Goal: Task Accomplishment & Management: Manage account settings

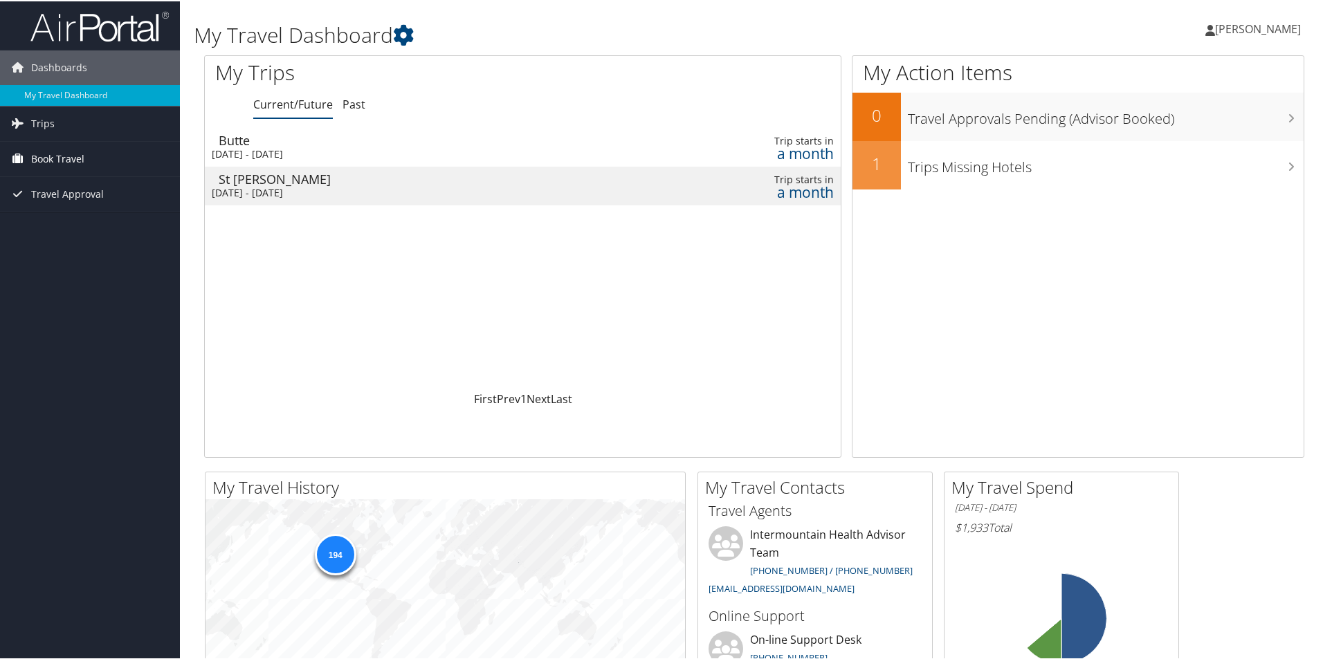
click at [64, 154] on span "Book Travel" at bounding box center [57, 157] width 53 height 35
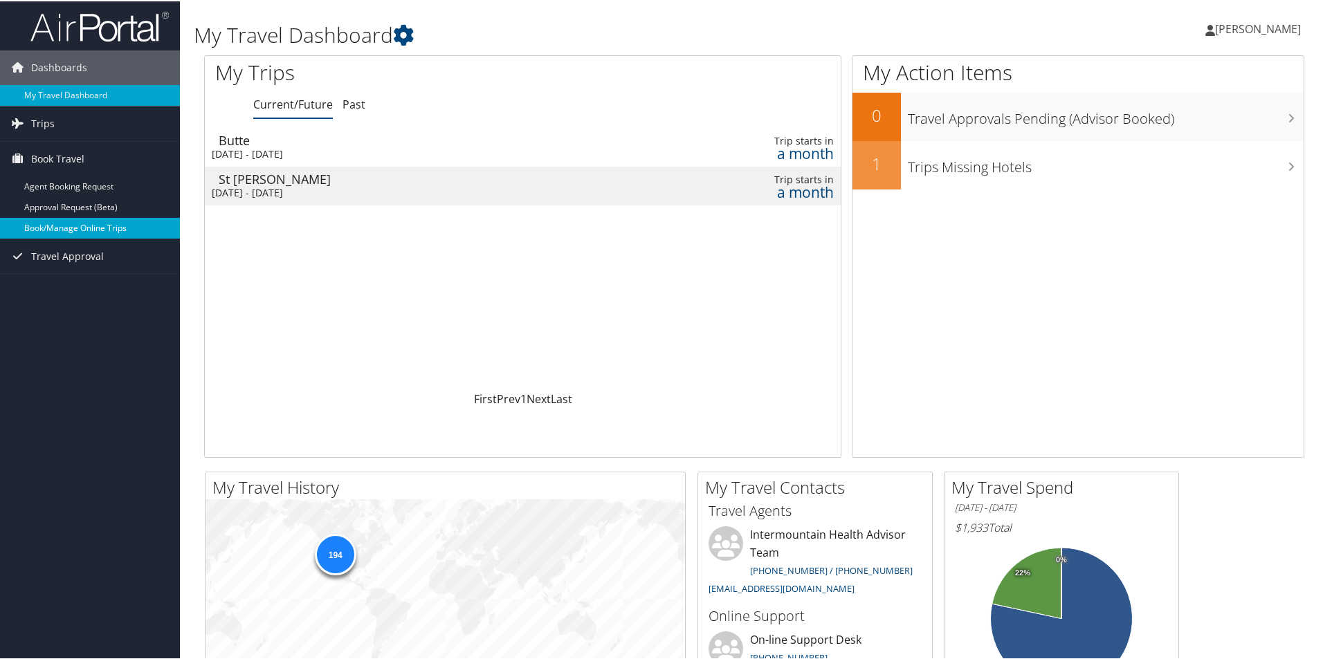
click at [96, 225] on link "Book/Manage Online Trips" at bounding box center [90, 227] width 180 height 21
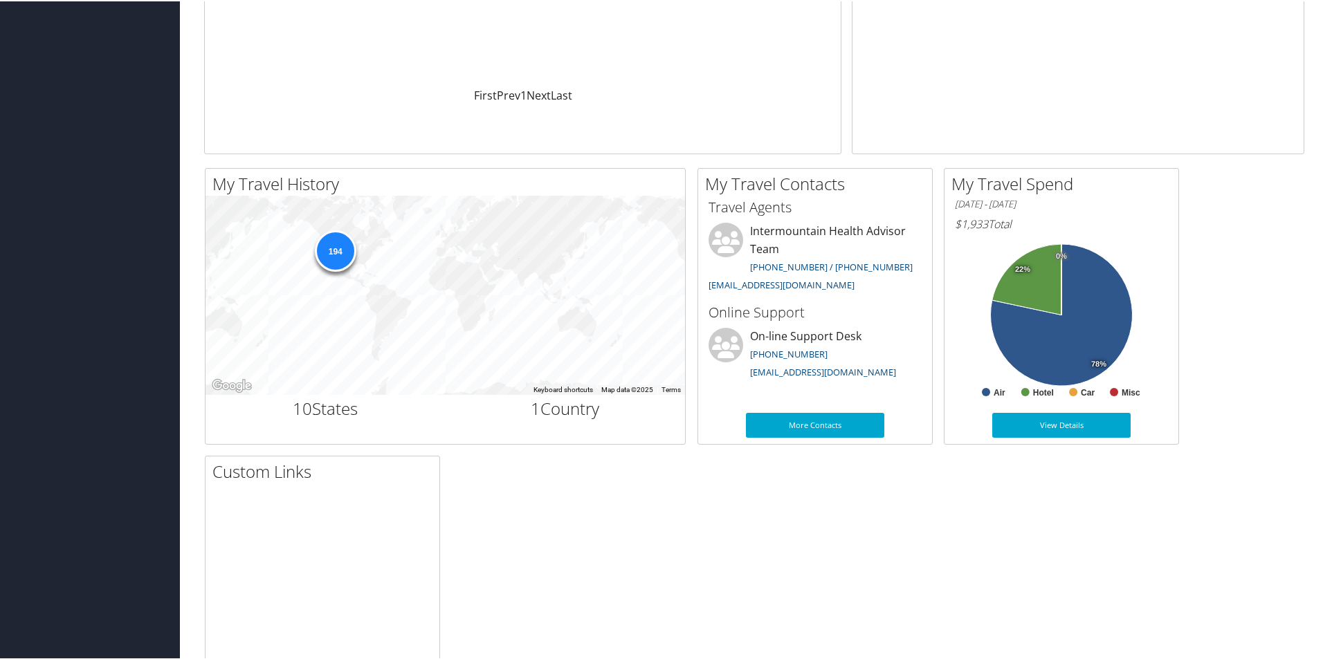
scroll to position [261, 0]
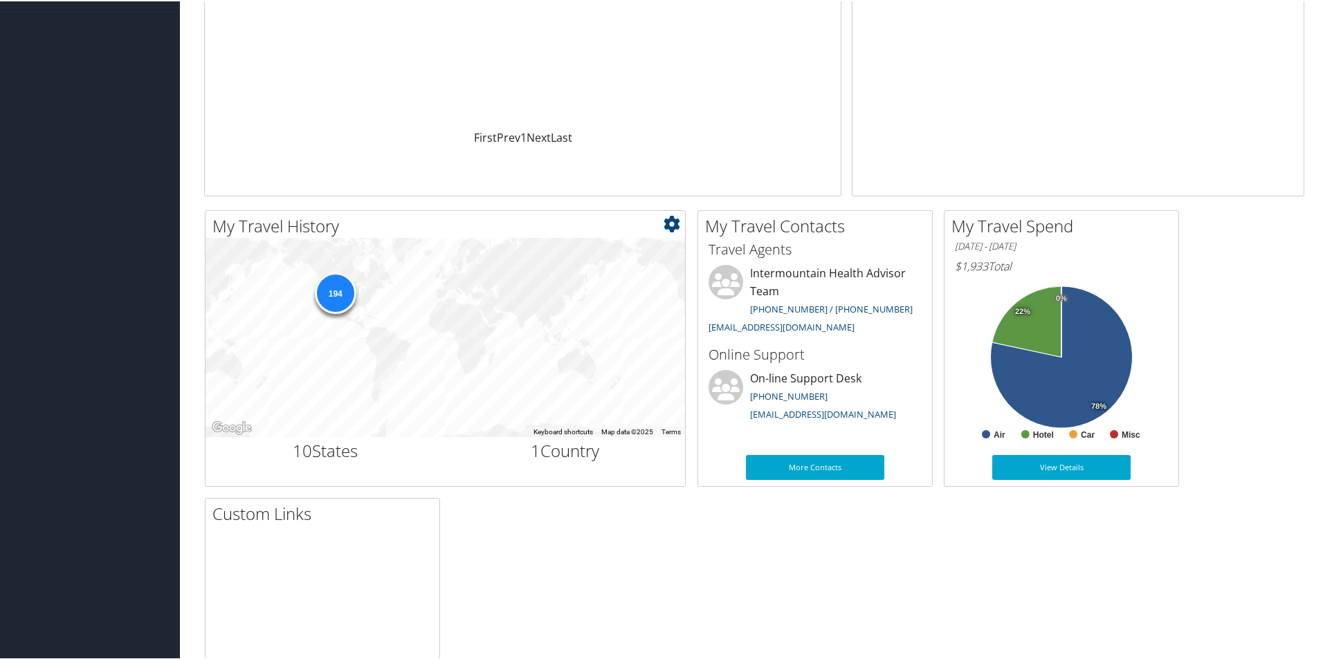
click at [339, 300] on div "194" at bounding box center [335, 292] width 42 height 42
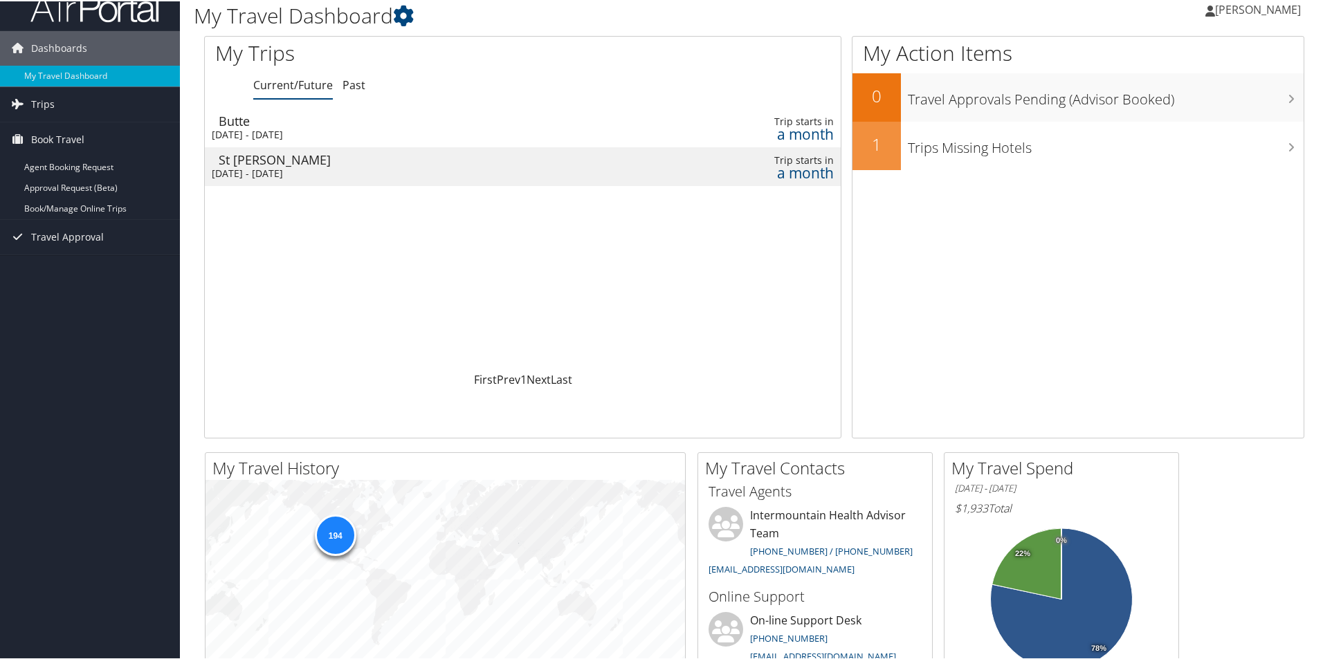
scroll to position [0, 0]
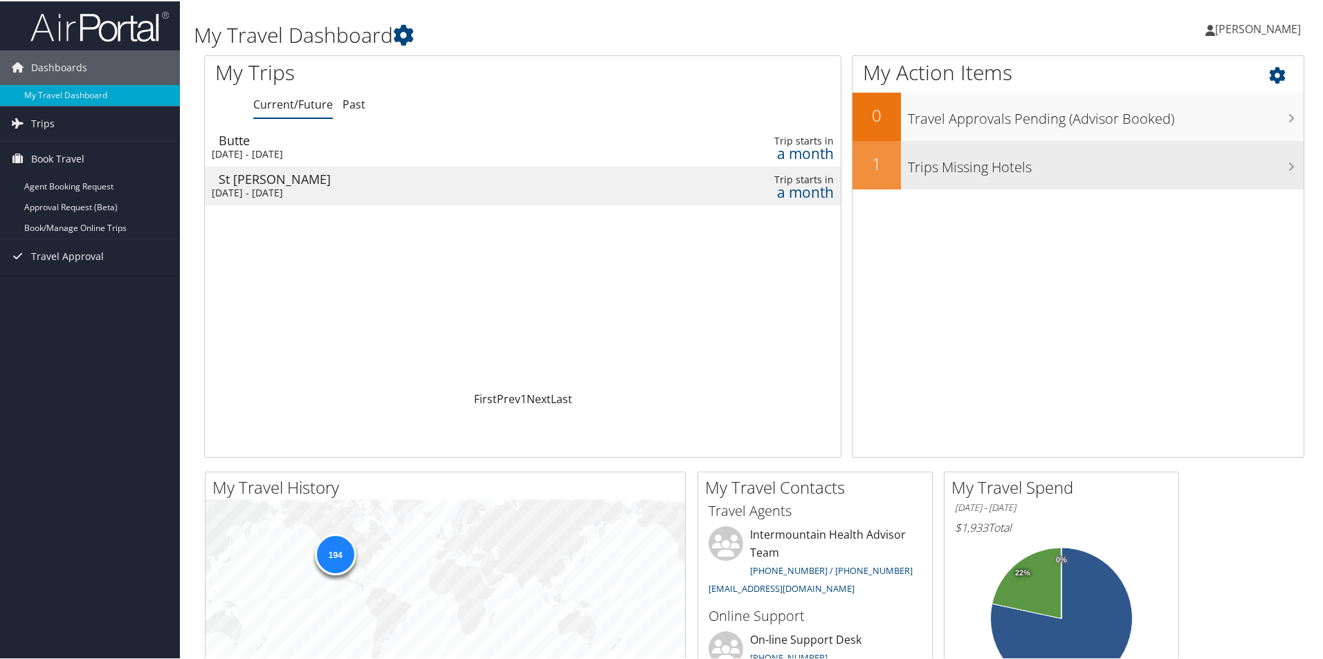
click at [1007, 174] on h3 "Trips Missing Hotels" at bounding box center [1106, 162] width 396 height 26
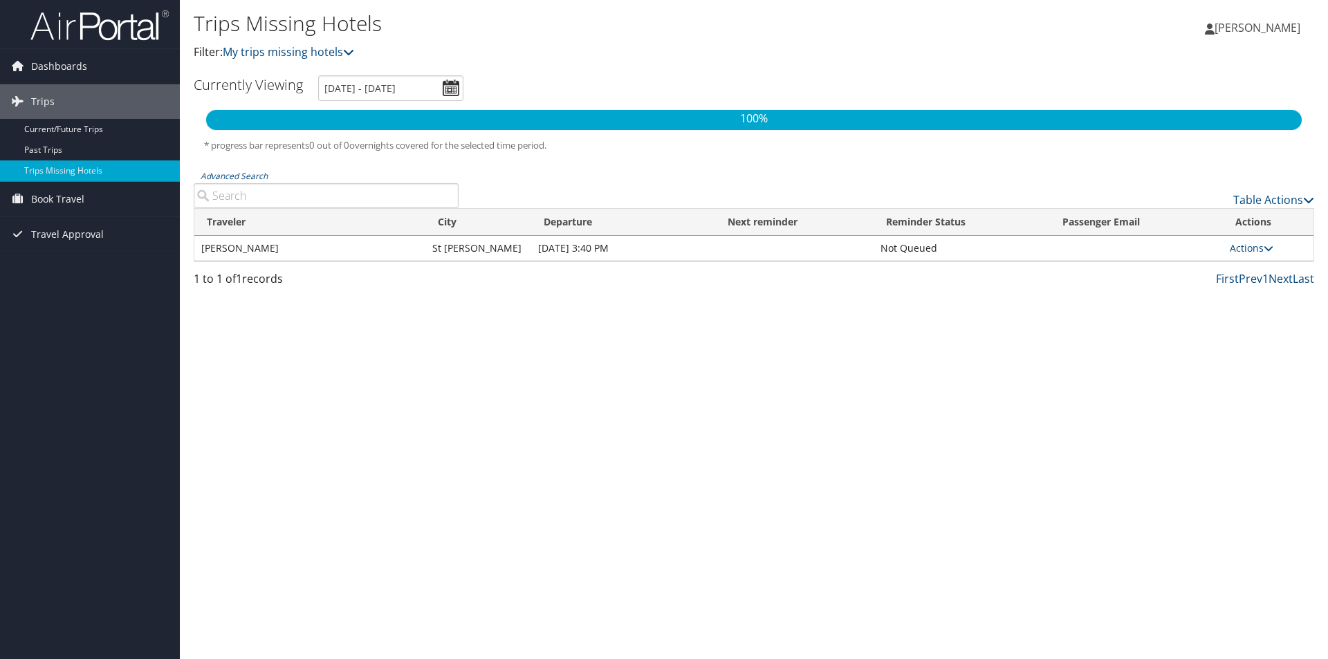
click at [547, 250] on td "Oct 21, 2025 3:40 PM" at bounding box center [623, 248] width 184 height 25
click at [1248, 249] on link "Actions" at bounding box center [1252, 247] width 44 height 13
click at [1197, 323] on link "Attach Hotel" at bounding box center [1222, 316] width 95 height 24
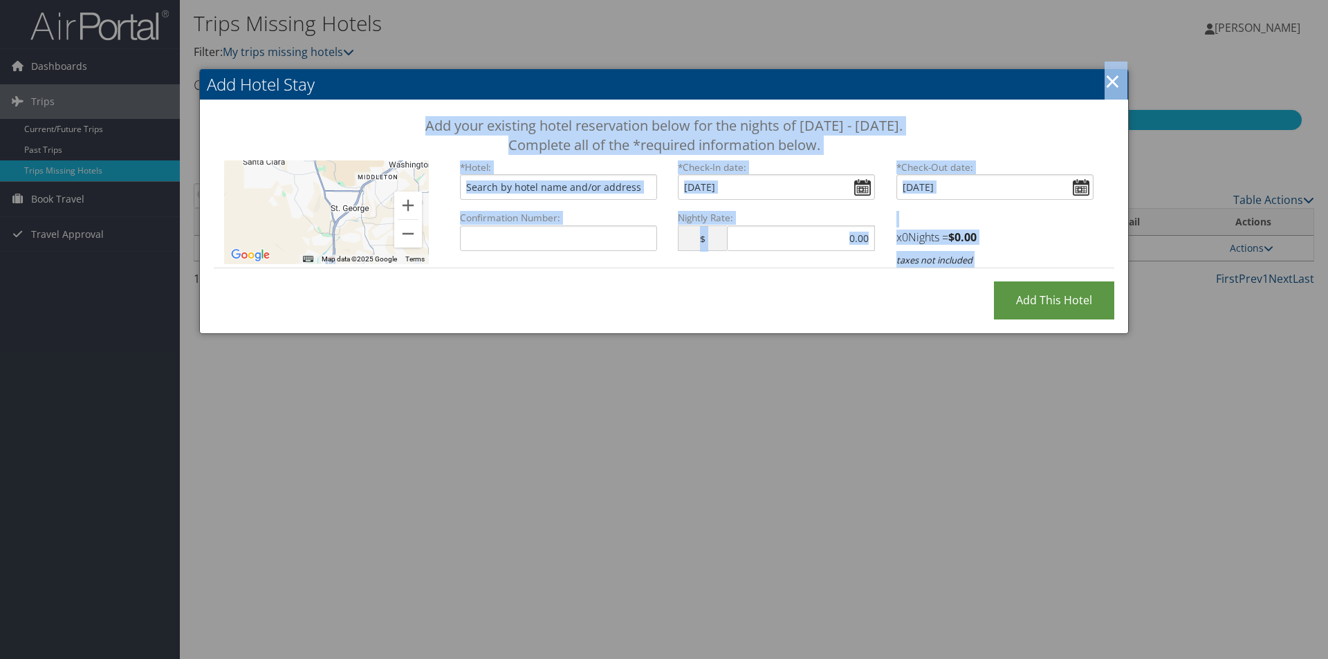
drag, startPoint x: 941, startPoint y: 83, endPoint x: 988, endPoint y: 370, distance: 290.9
click at [988, 370] on body "Menu Dashboards ► My Travel Dashboard Trips ► Current/Future Trips Past Trips T…" at bounding box center [664, 329] width 1328 height 659
click at [1105, 86] on link "×" at bounding box center [1113, 81] width 16 height 28
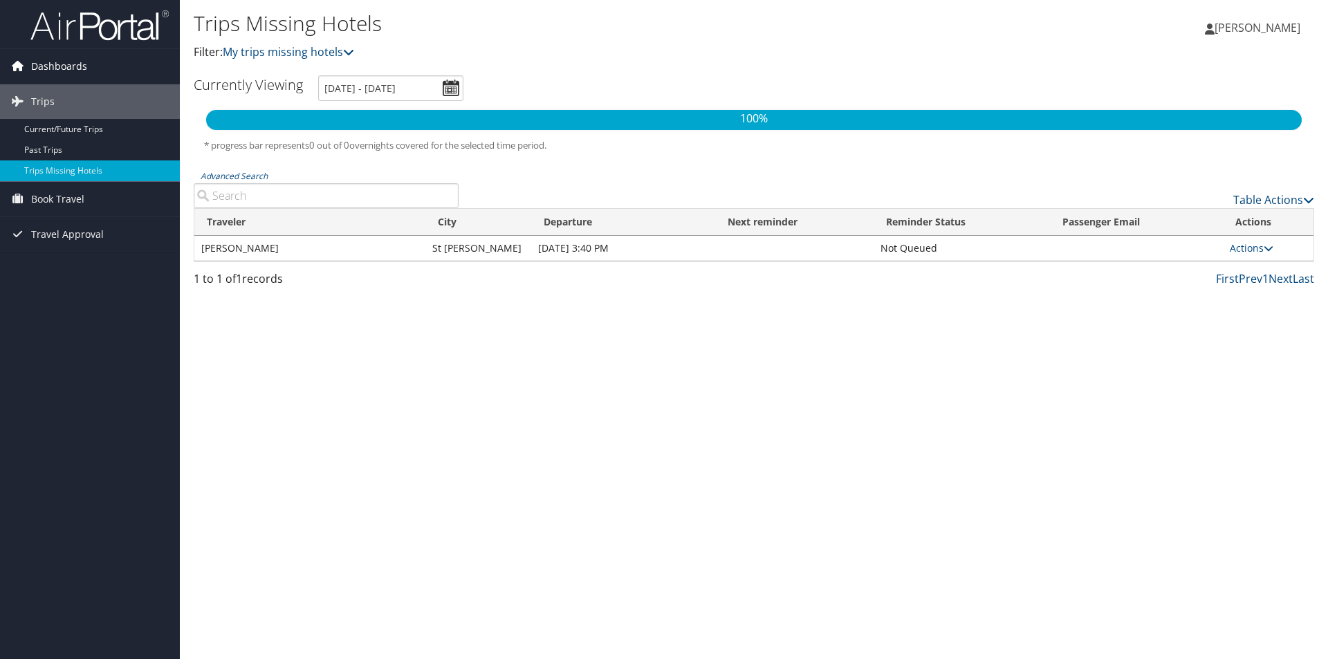
click at [27, 60] on icon at bounding box center [17, 65] width 21 height 21
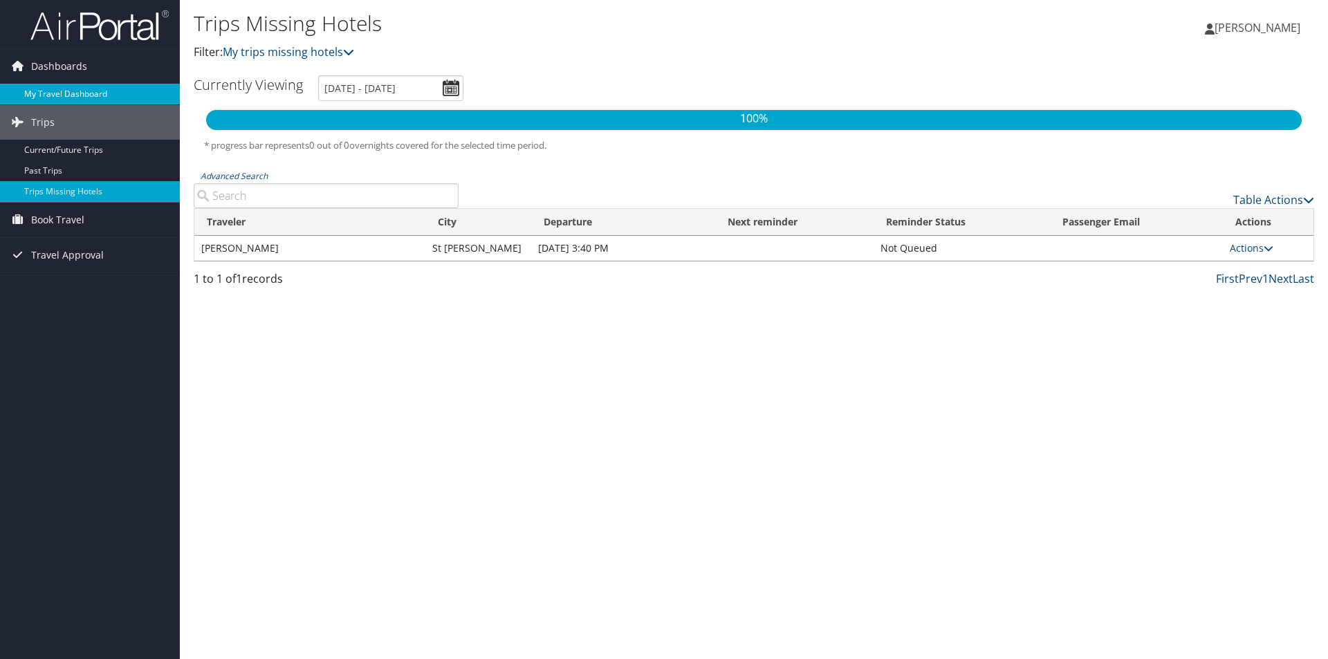
click at [71, 97] on link "My Travel Dashboard" at bounding box center [90, 94] width 180 height 21
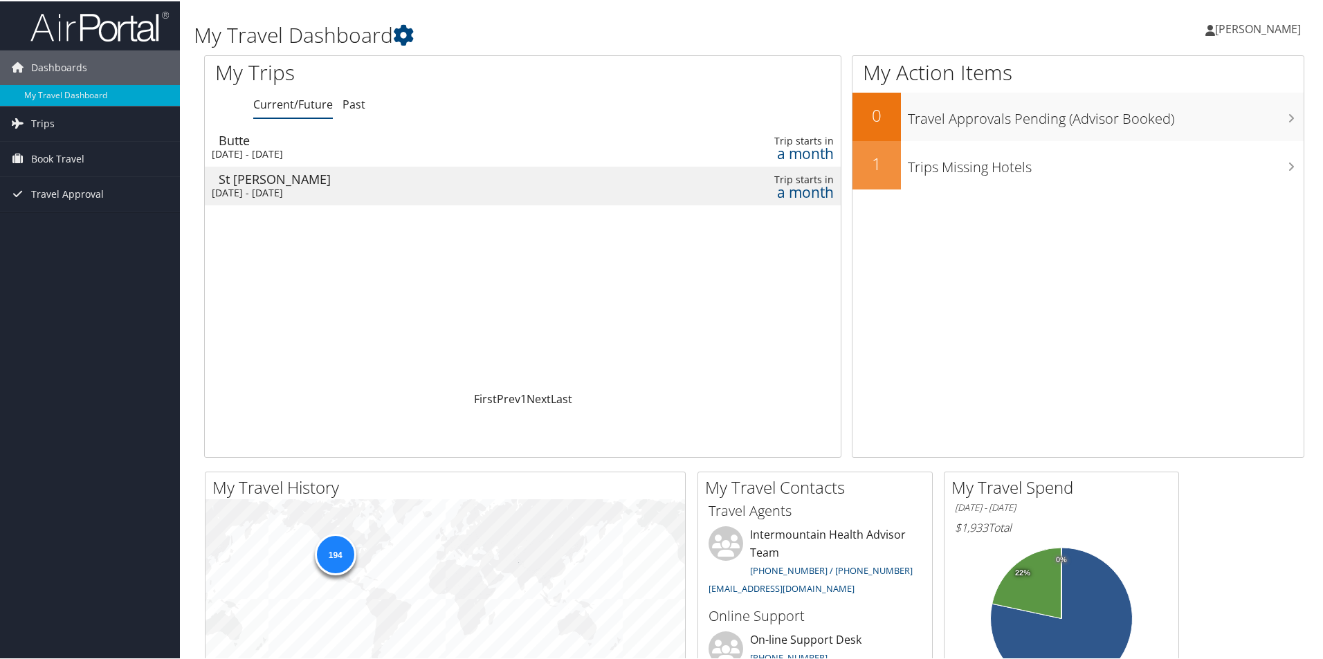
click at [328, 189] on div "[DATE] - [DATE]" at bounding box center [410, 191] width 396 height 12
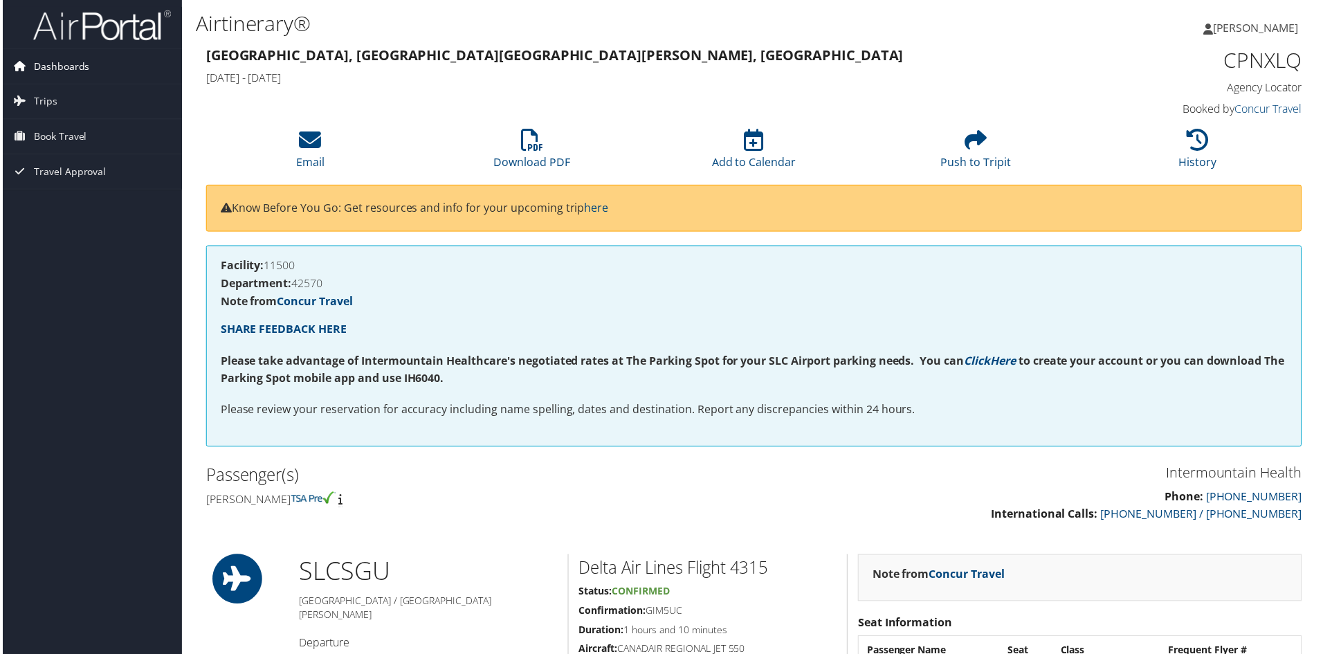
click at [66, 69] on span "Dashboards" at bounding box center [59, 66] width 56 height 35
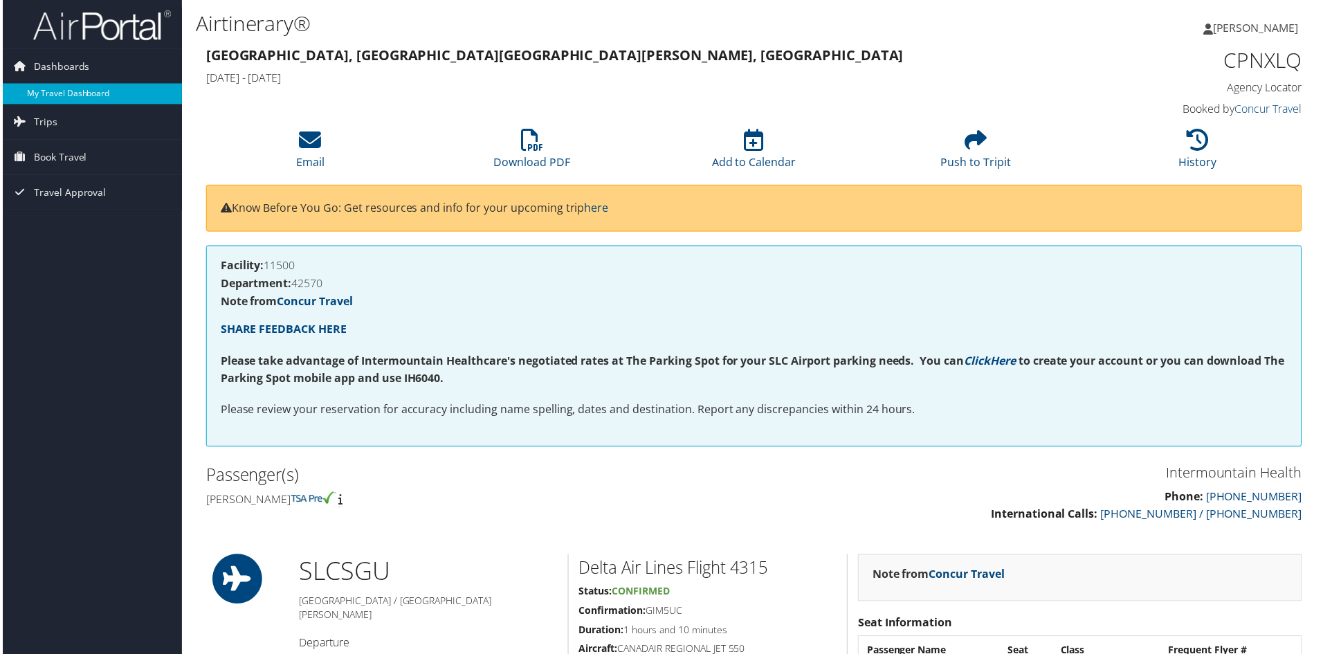
click at [66, 90] on link "My Travel Dashboard" at bounding box center [90, 94] width 180 height 21
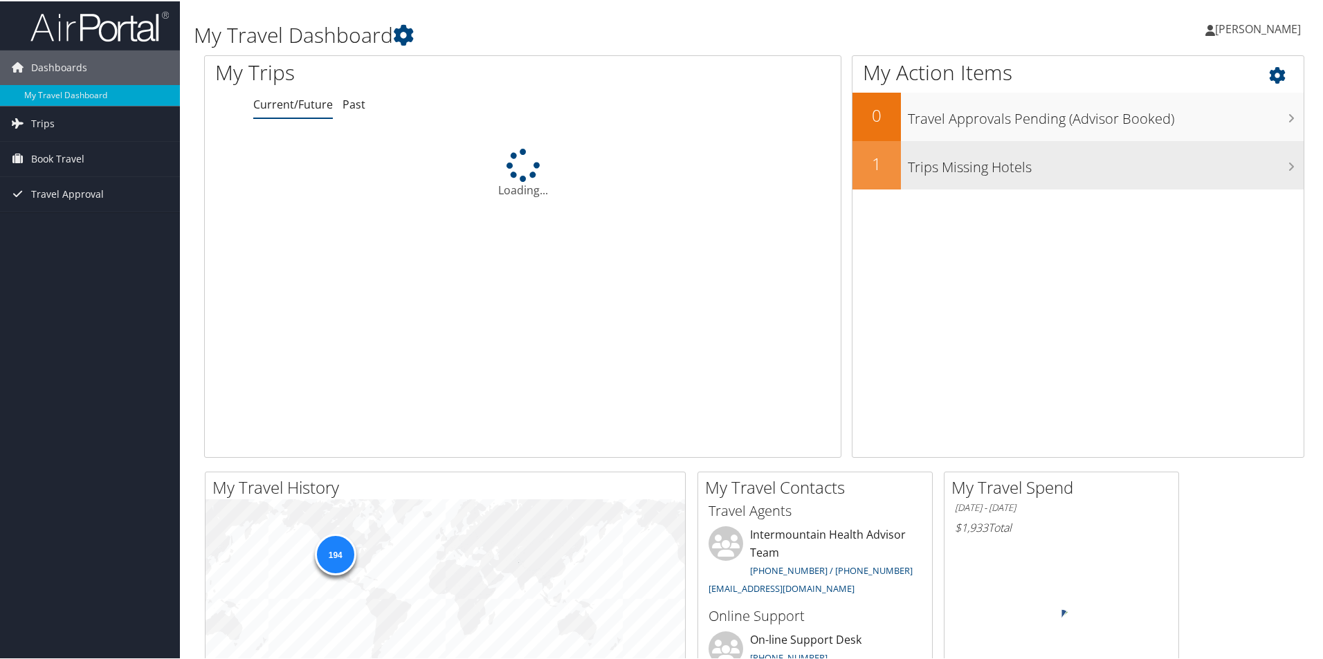
click at [960, 176] on div "Trips Missing Hotels" at bounding box center [1102, 164] width 403 height 48
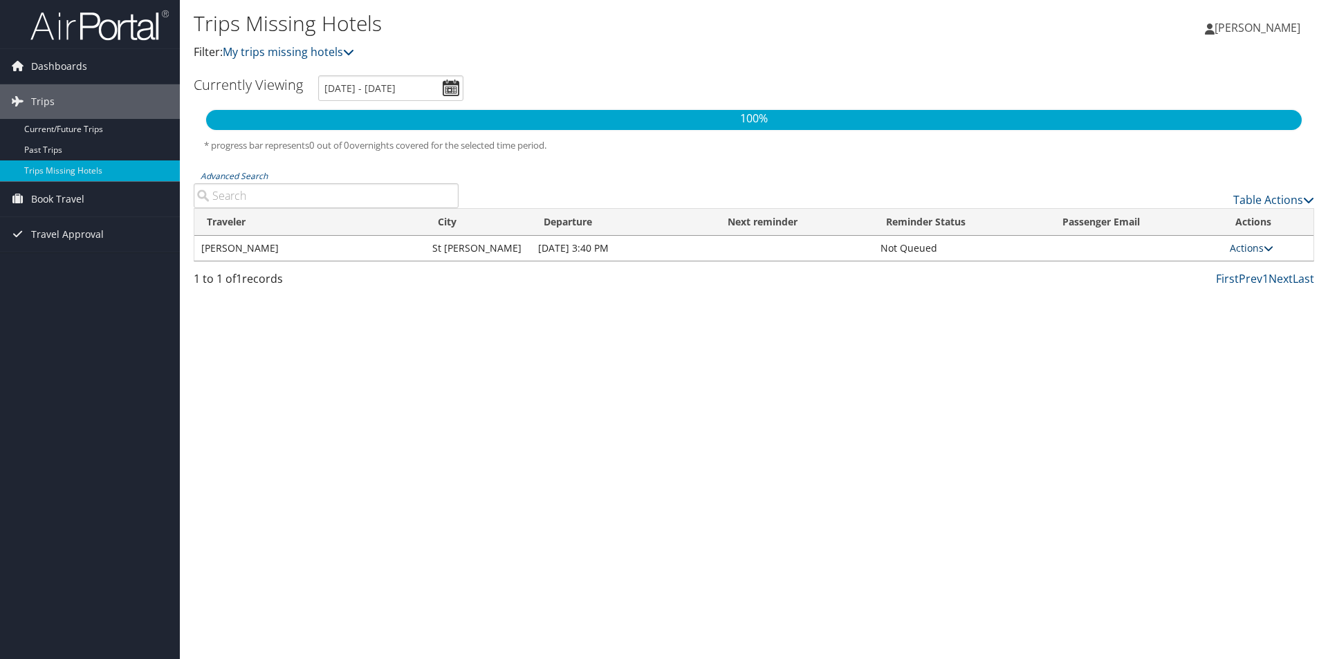
click at [1234, 245] on link "Actions" at bounding box center [1252, 247] width 44 height 13
click at [1224, 313] on link "Attach Hotel" at bounding box center [1222, 316] width 95 height 24
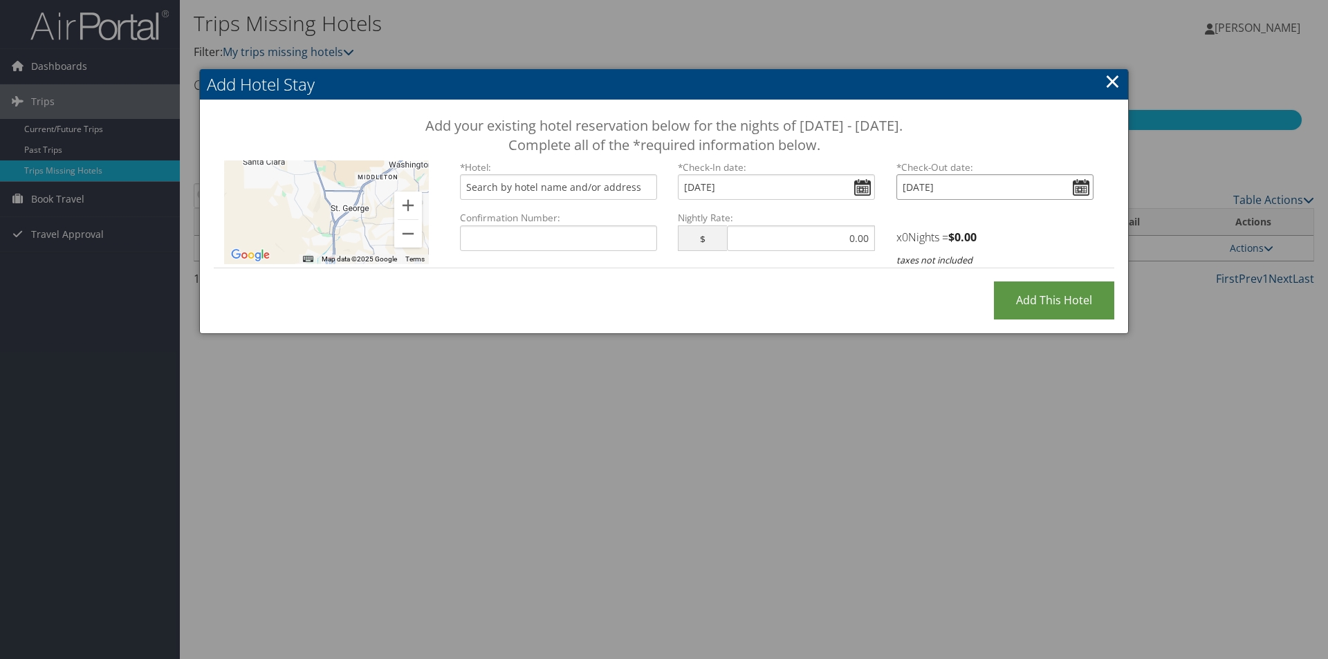
click at [1076, 186] on input "Tue Oct 21, 2025" at bounding box center [994, 187] width 197 height 26
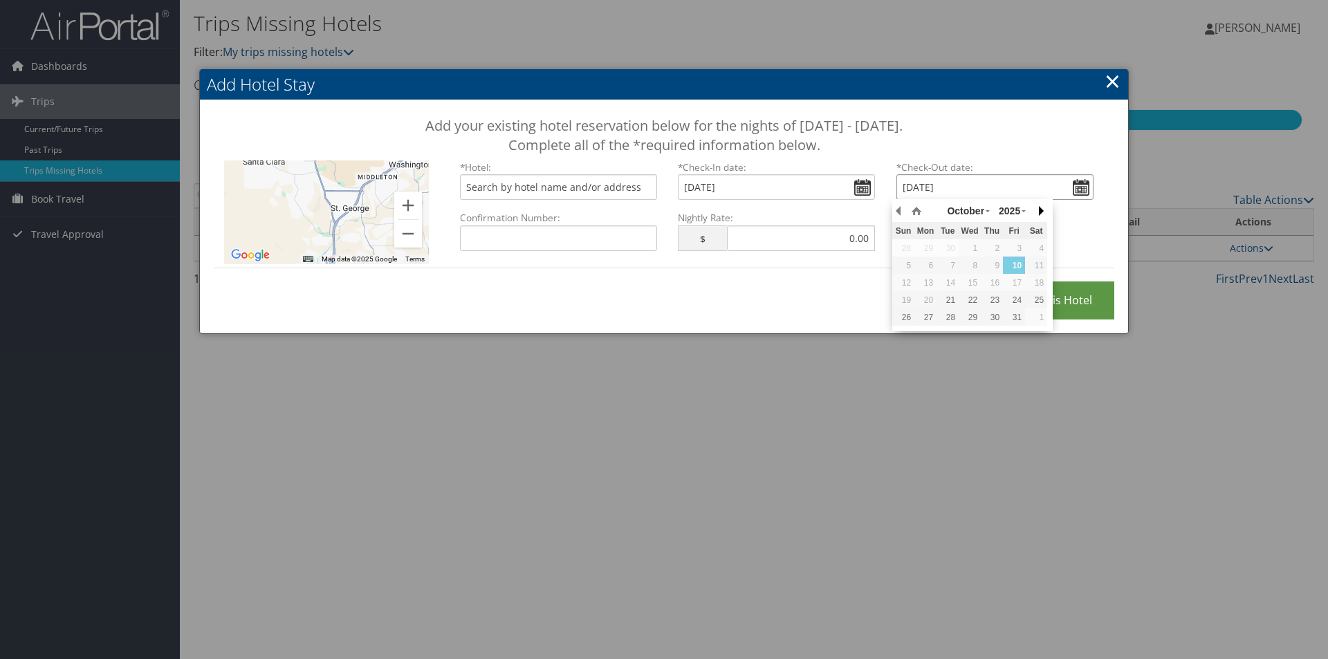
click at [1037, 211] on button "button" at bounding box center [1040, 211] width 14 height 21
click at [899, 210] on button "button" at bounding box center [899, 211] width 14 height 21
click at [997, 297] on div "23" at bounding box center [992, 300] width 22 height 12
type input "Thu, Oct 23, 2025"
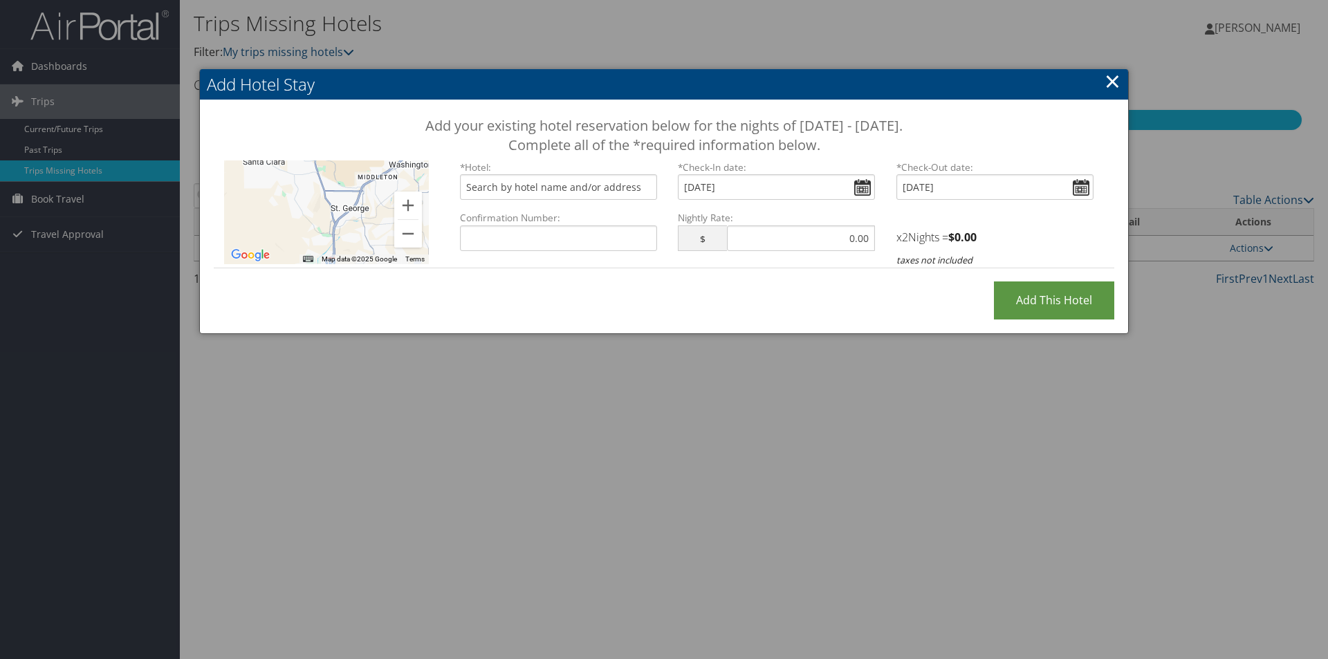
click at [982, 390] on div at bounding box center [664, 329] width 1328 height 659
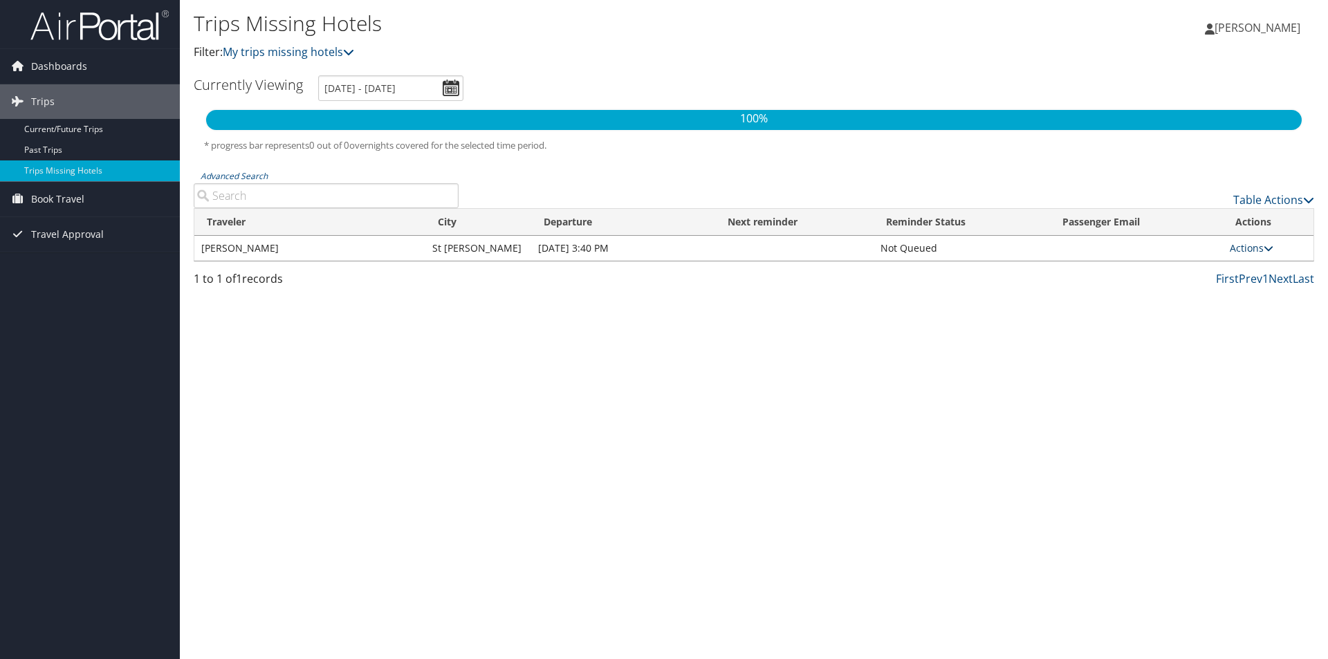
click at [1241, 245] on link "Actions" at bounding box center [1252, 247] width 44 height 13
click at [74, 101] on link "Trips" at bounding box center [90, 101] width 180 height 35
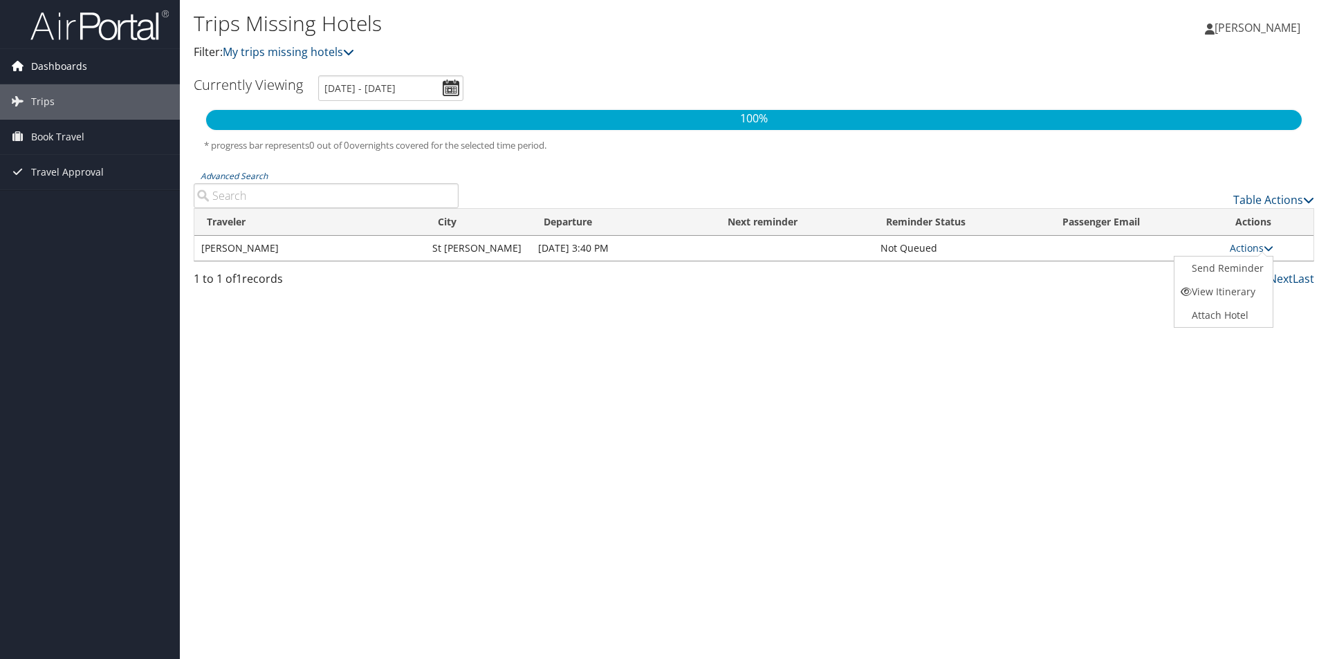
click at [69, 67] on span "Dashboards" at bounding box center [59, 66] width 56 height 35
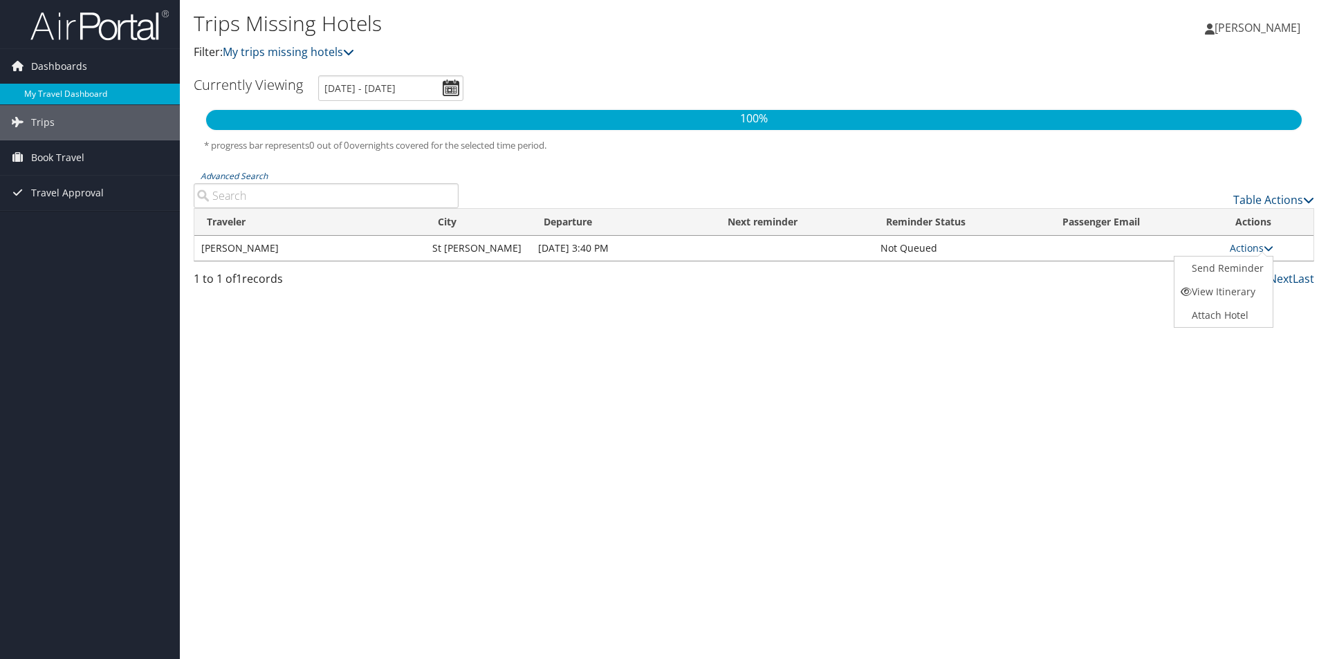
click at [120, 89] on link "My Travel Dashboard" at bounding box center [90, 94] width 180 height 21
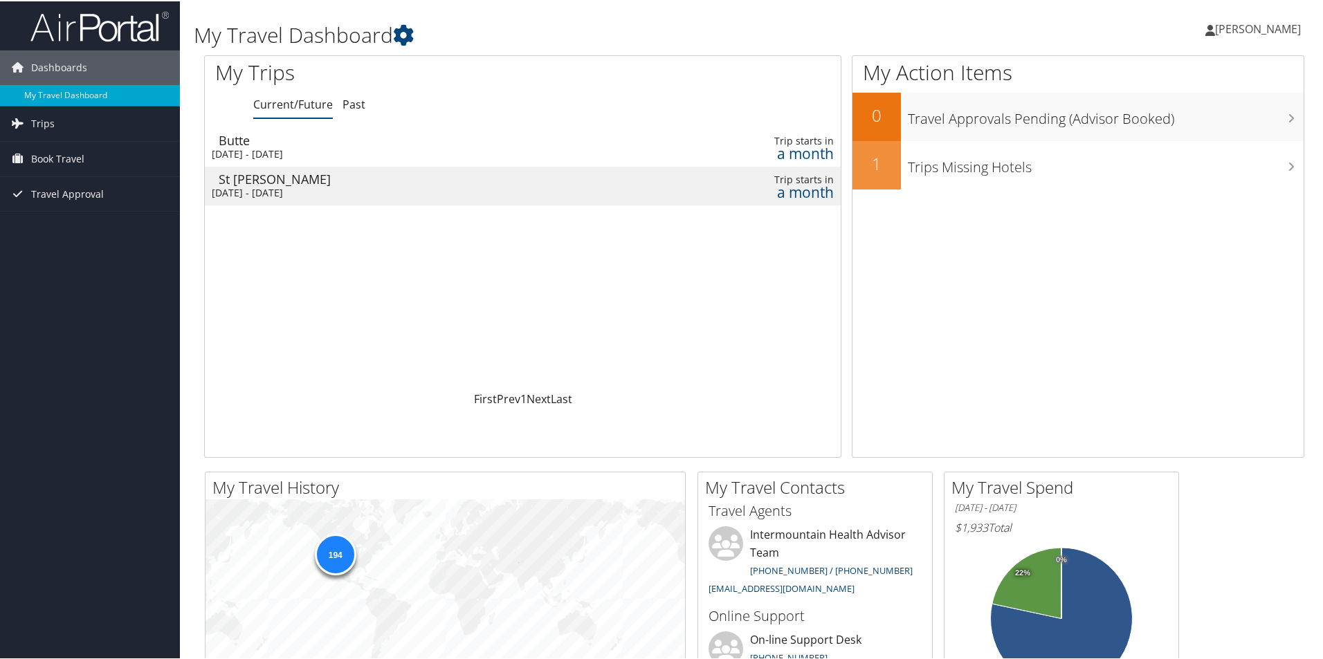
click at [450, 183] on div "St [PERSON_NAME]" at bounding box center [417, 178] width 396 height 12
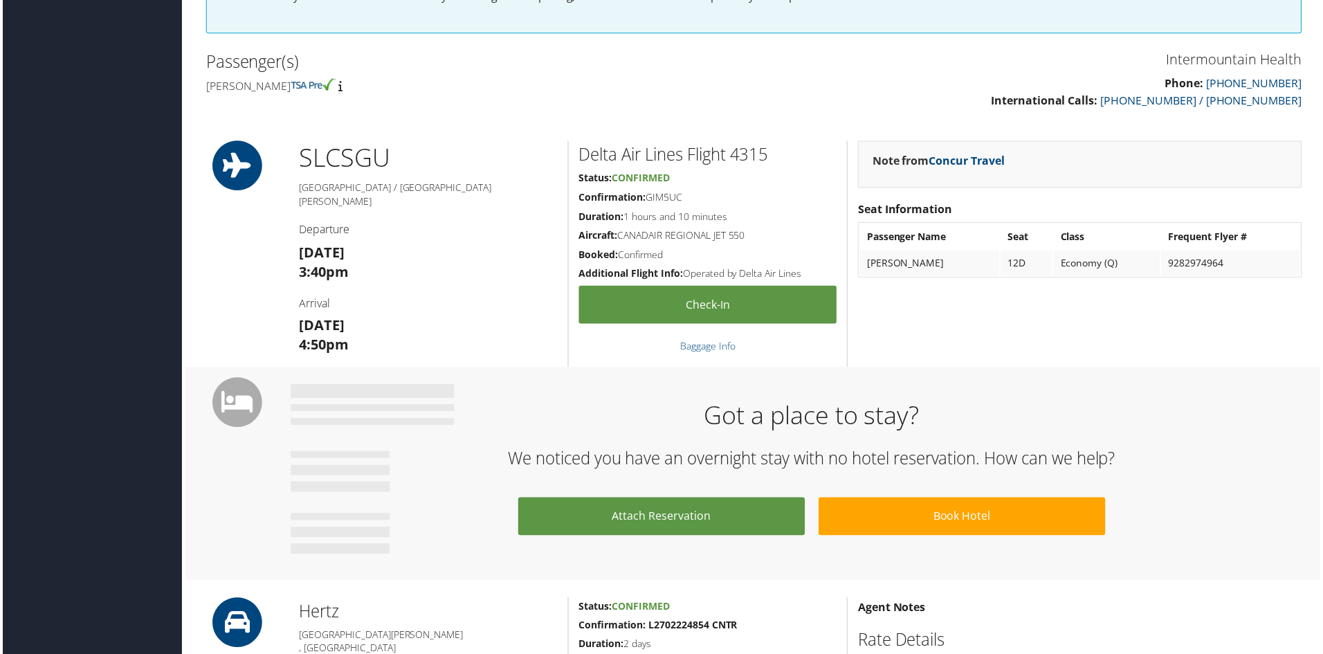
scroll to position [484, 0]
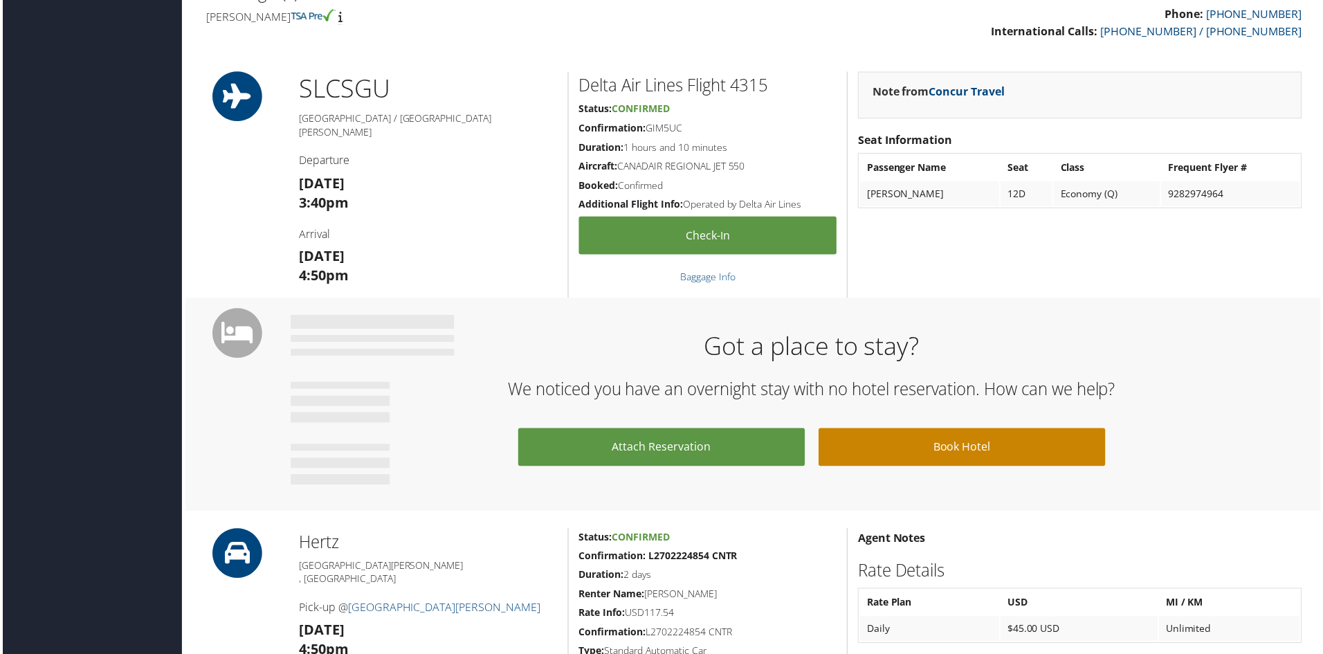
click at [955, 450] on link "Book Hotel" at bounding box center [963, 449] width 288 height 38
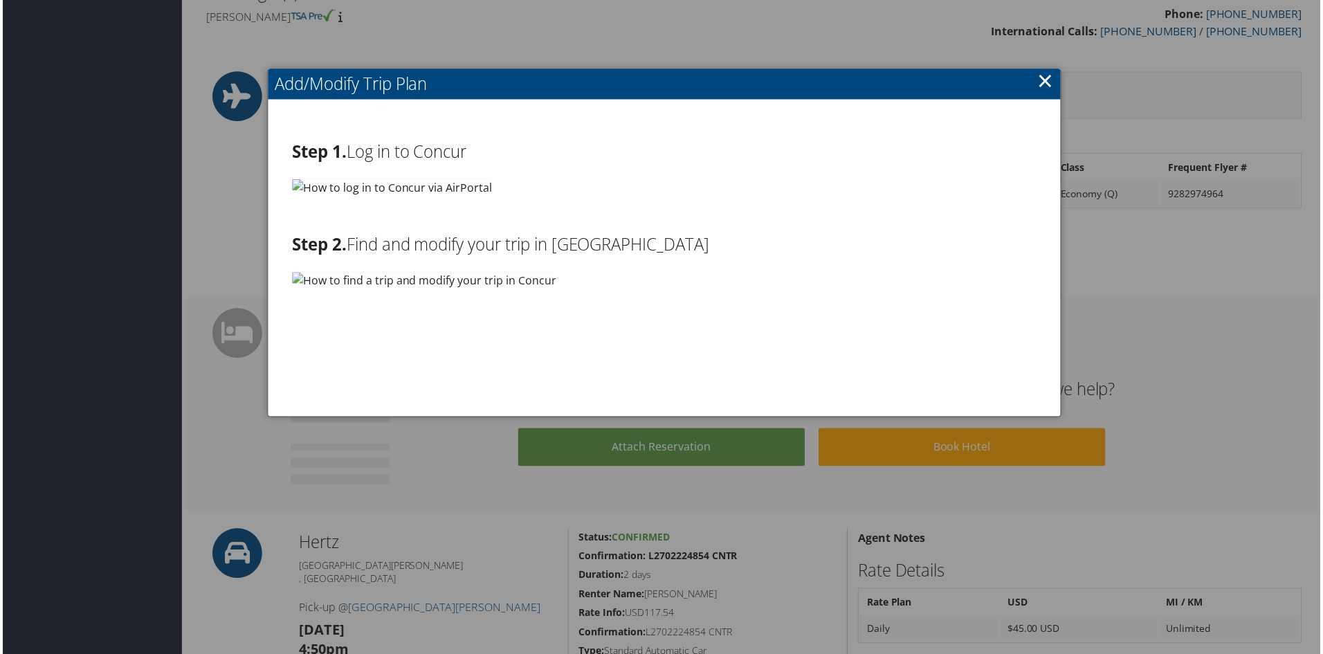
click at [1047, 86] on link "×" at bounding box center [1046, 81] width 16 height 28
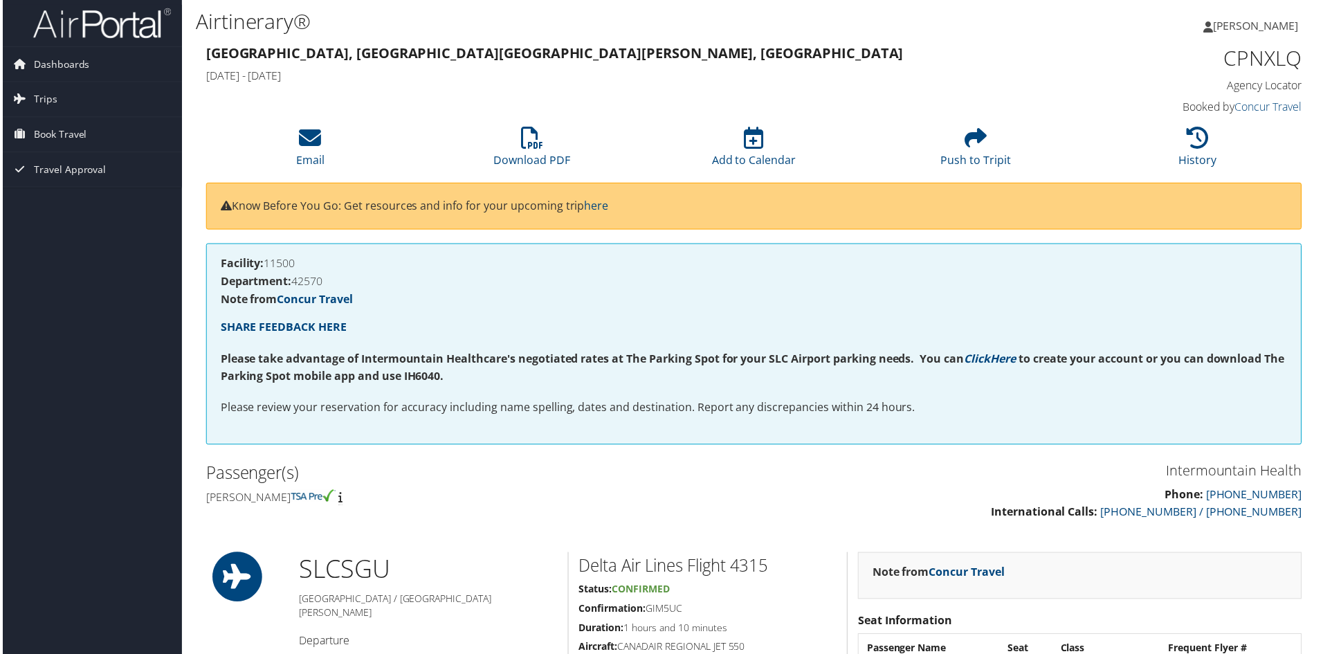
scroll to position [0, 0]
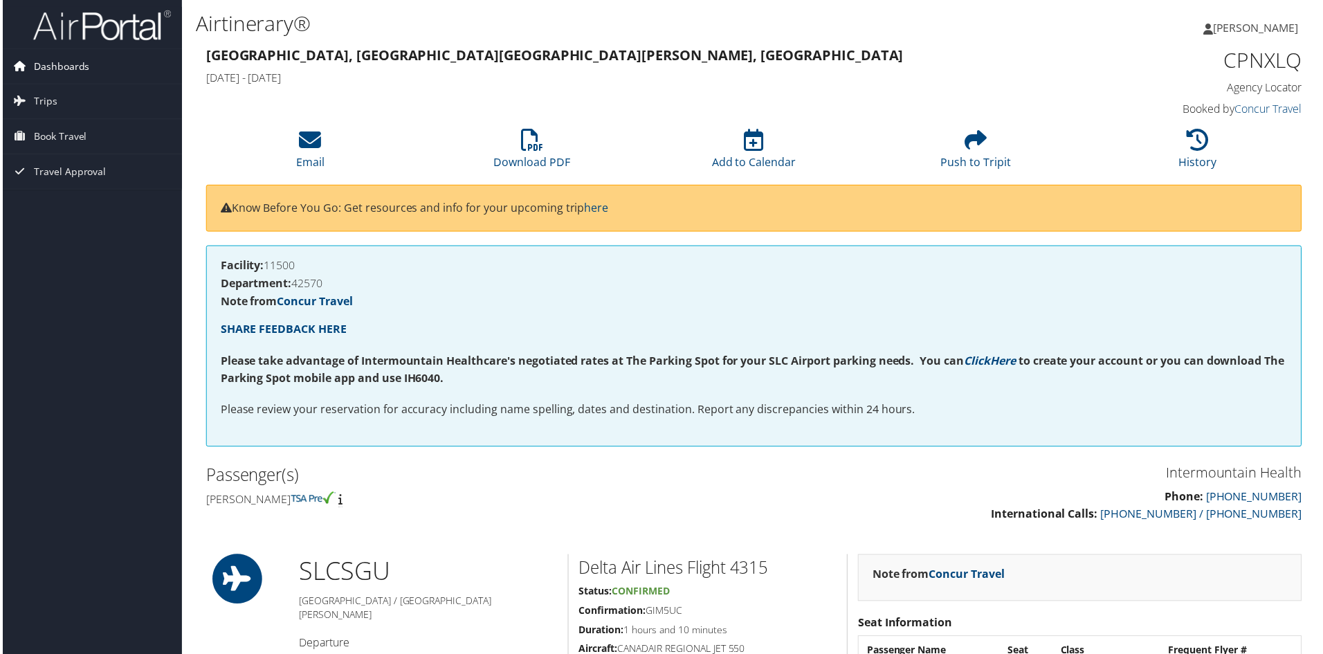
click at [79, 77] on span "Dashboards" at bounding box center [59, 66] width 56 height 35
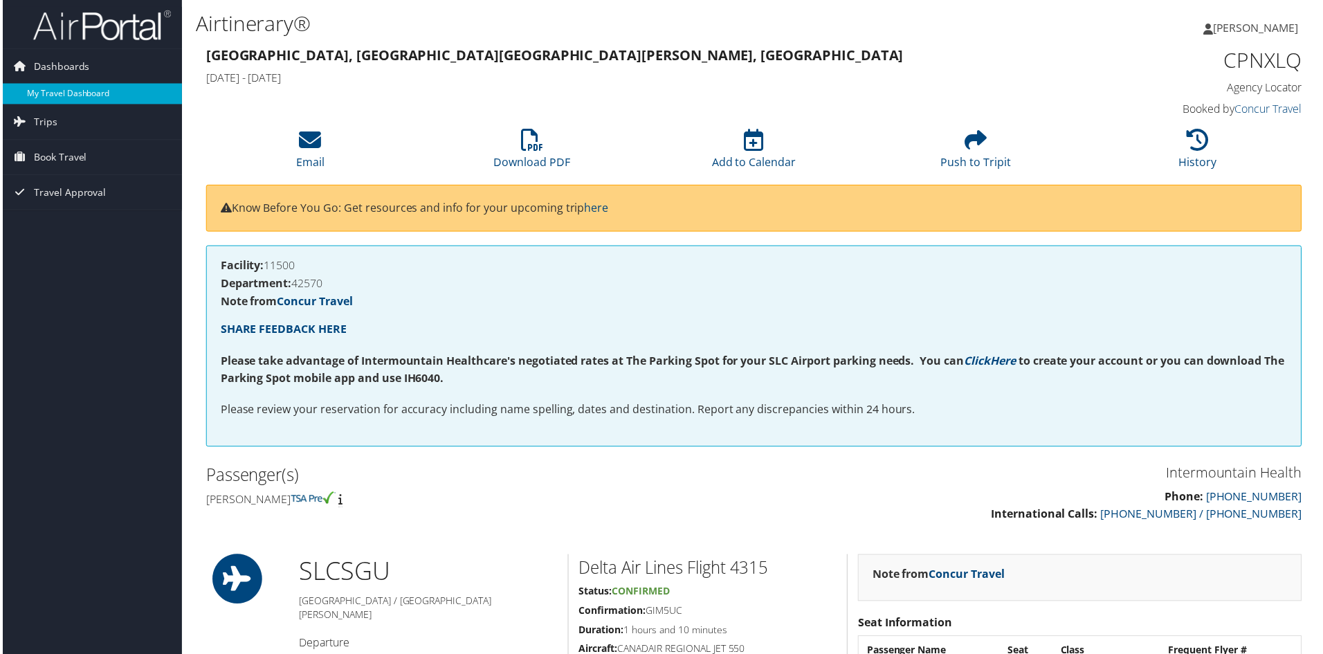
click at [80, 102] on link "My Travel Dashboard" at bounding box center [90, 94] width 180 height 21
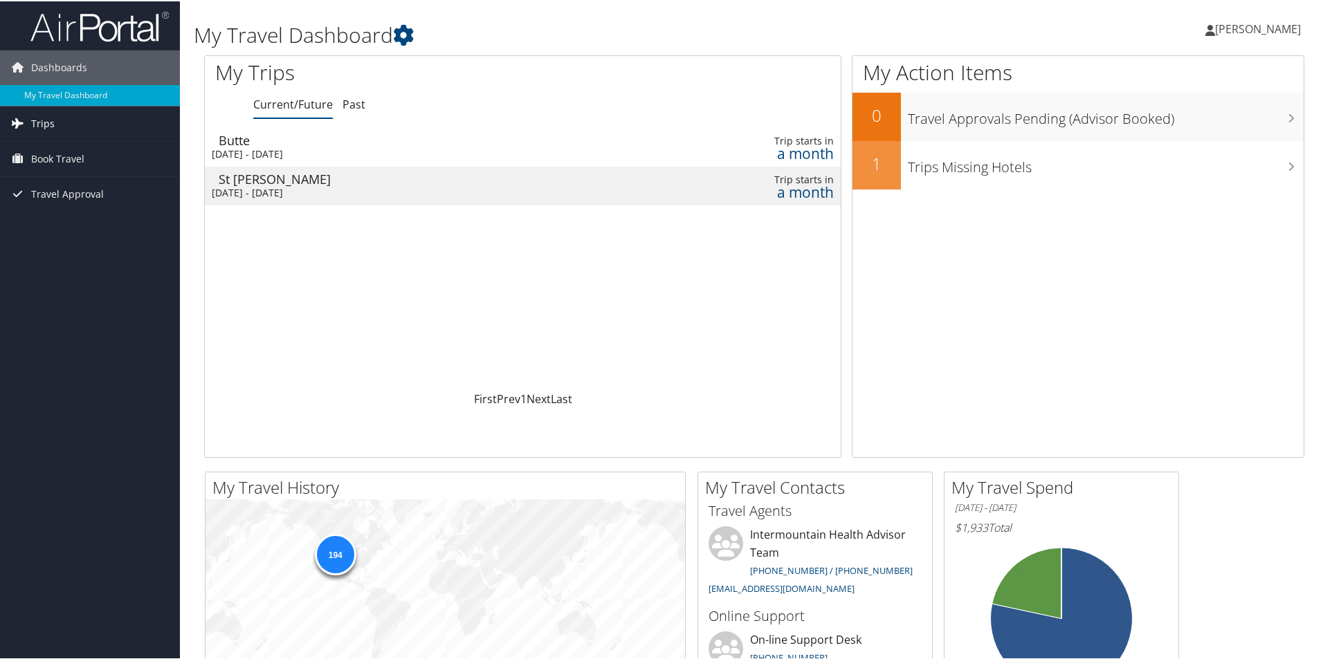
click at [77, 130] on link "Trips" at bounding box center [90, 122] width 180 height 35
click at [72, 149] on link "Current/Future Trips" at bounding box center [90, 150] width 180 height 21
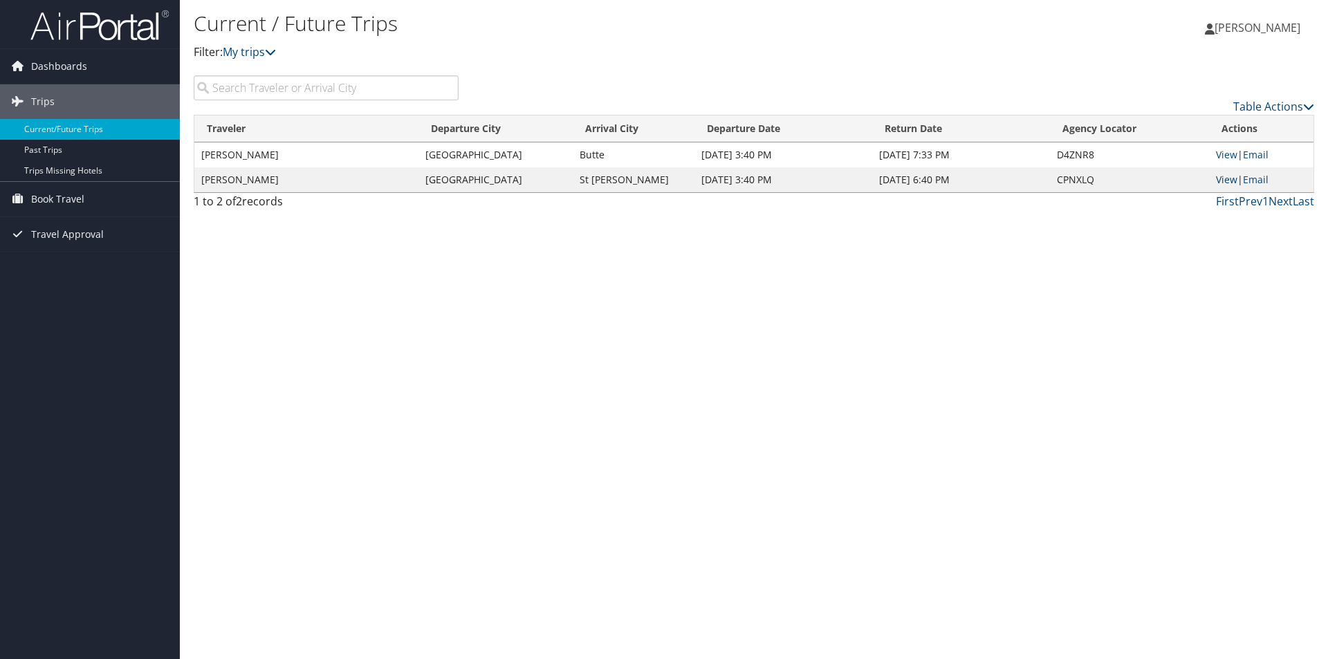
click at [1221, 177] on link "View" at bounding box center [1226, 179] width 21 height 13
click at [1223, 182] on link "View" at bounding box center [1226, 179] width 21 height 13
click at [1233, 179] on link "View" at bounding box center [1226, 179] width 21 height 13
click at [79, 62] on span "Dashboards" at bounding box center [59, 66] width 56 height 35
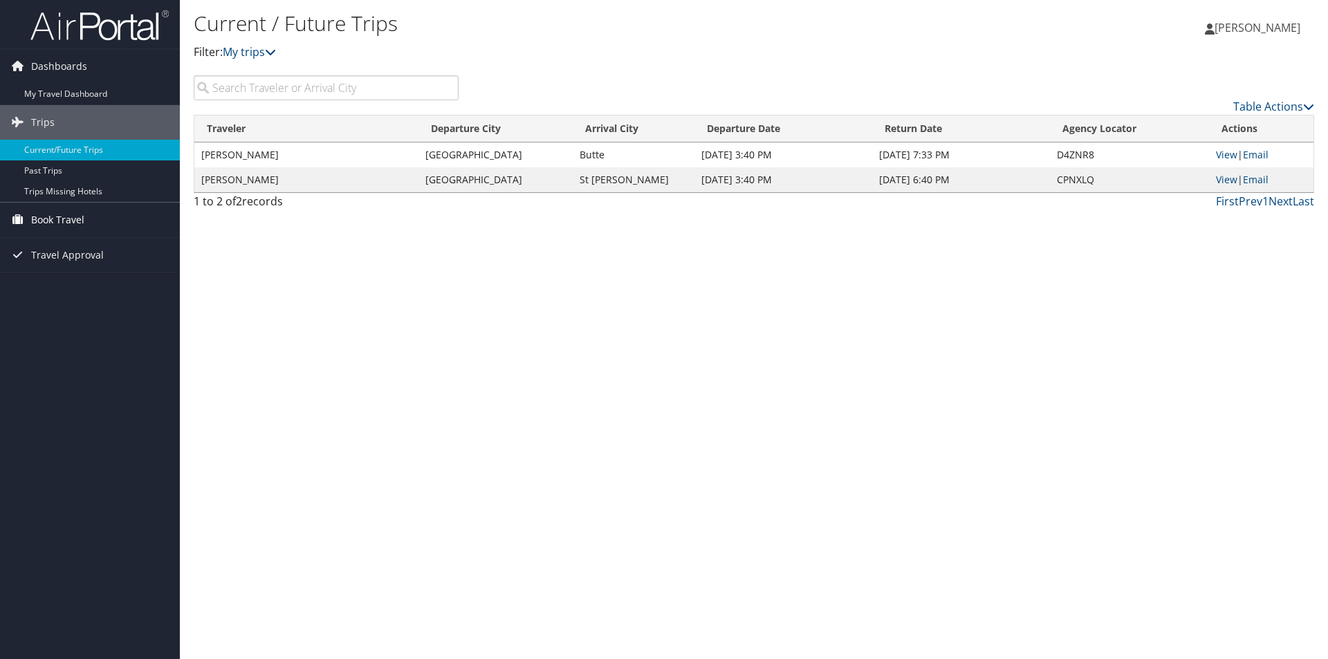
click at [59, 221] on span "Book Travel" at bounding box center [57, 220] width 53 height 35
click at [71, 287] on link "Book/Manage Online Trips" at bounding box center [90, 289] width 180 height 21
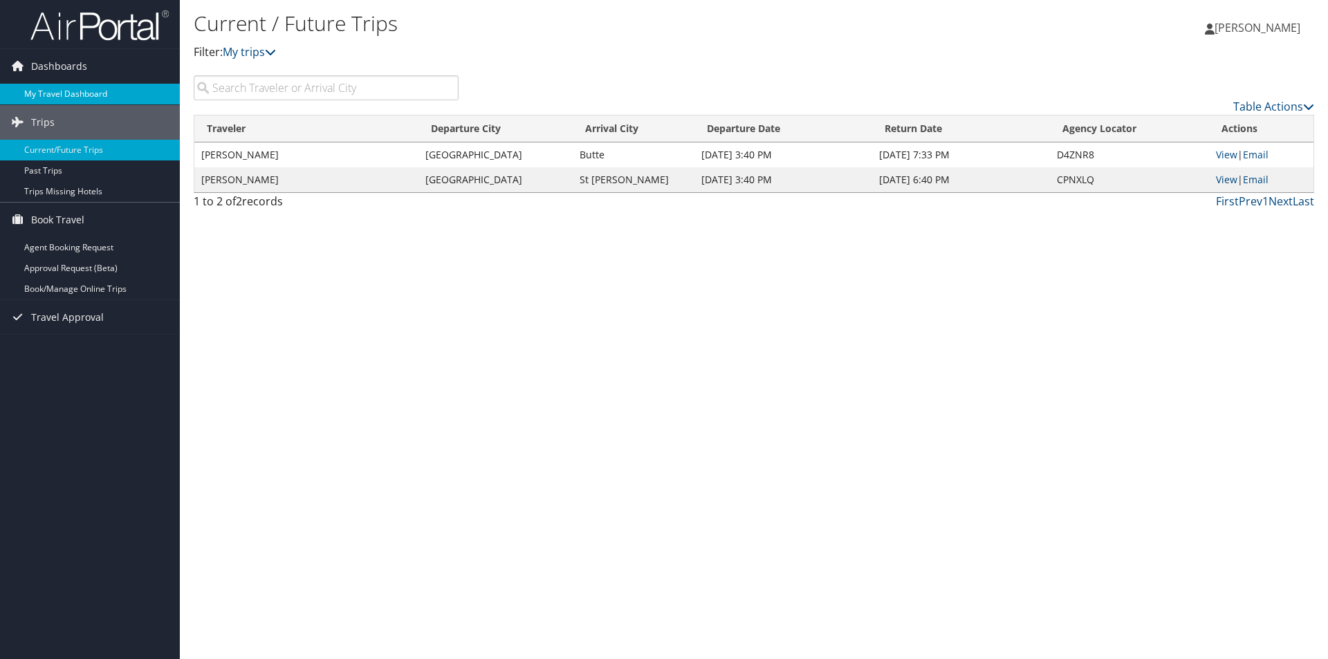
click at [88, 91] on link "My Travel Dashboard" at bounding box center [90, 94] width 180 height 21
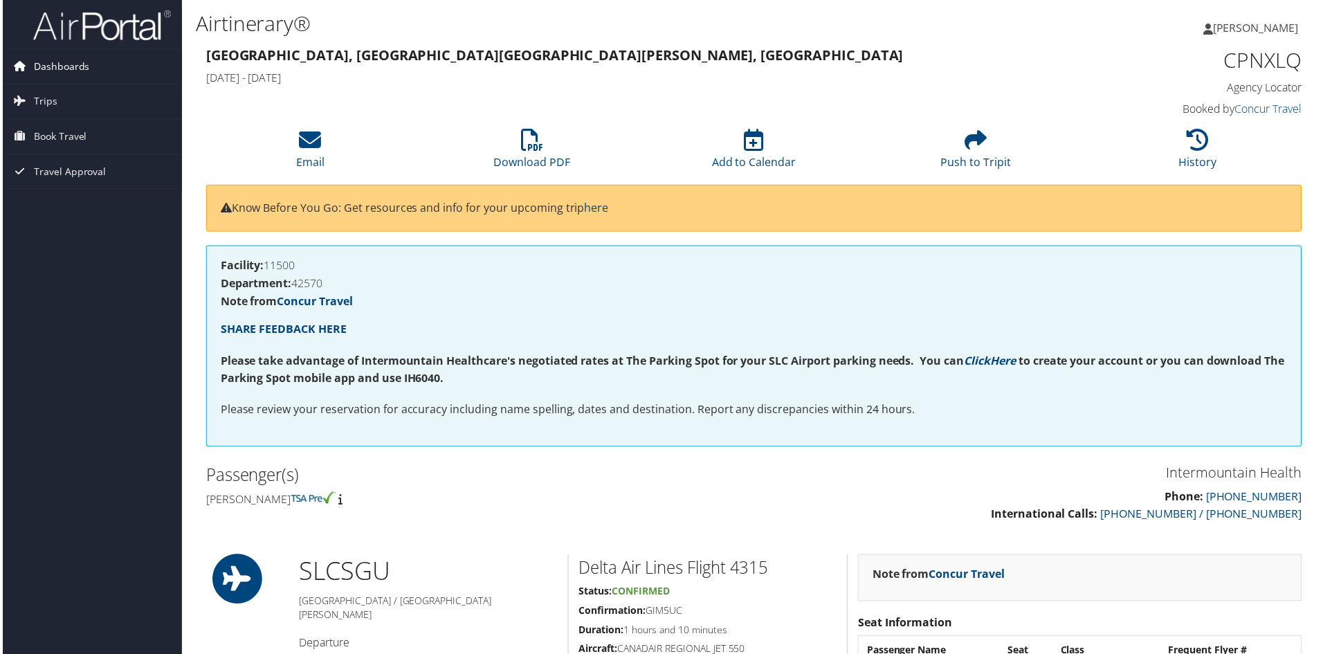
click at [129, 78] on link "Dashboards" at bounding box center [90, 66] width 180 height 35
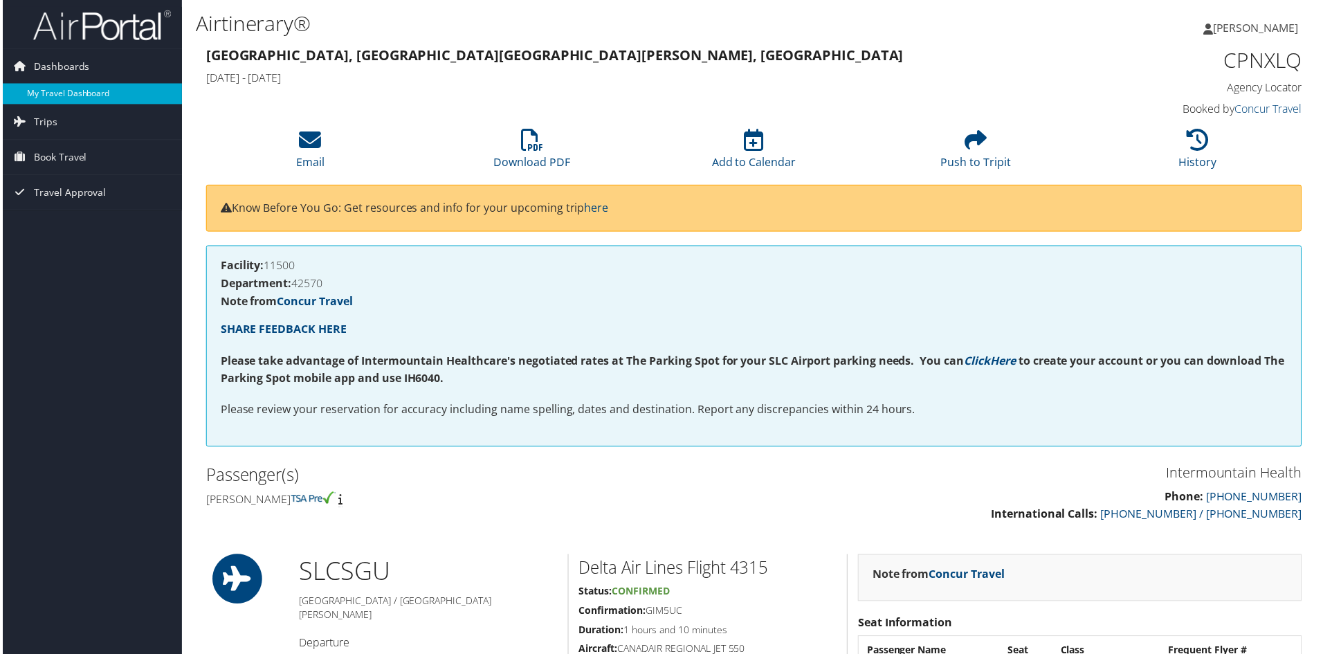
click at [122, 90] on link "My Travel Dashboard" at bounding box center [90, 94] width 180 height 21
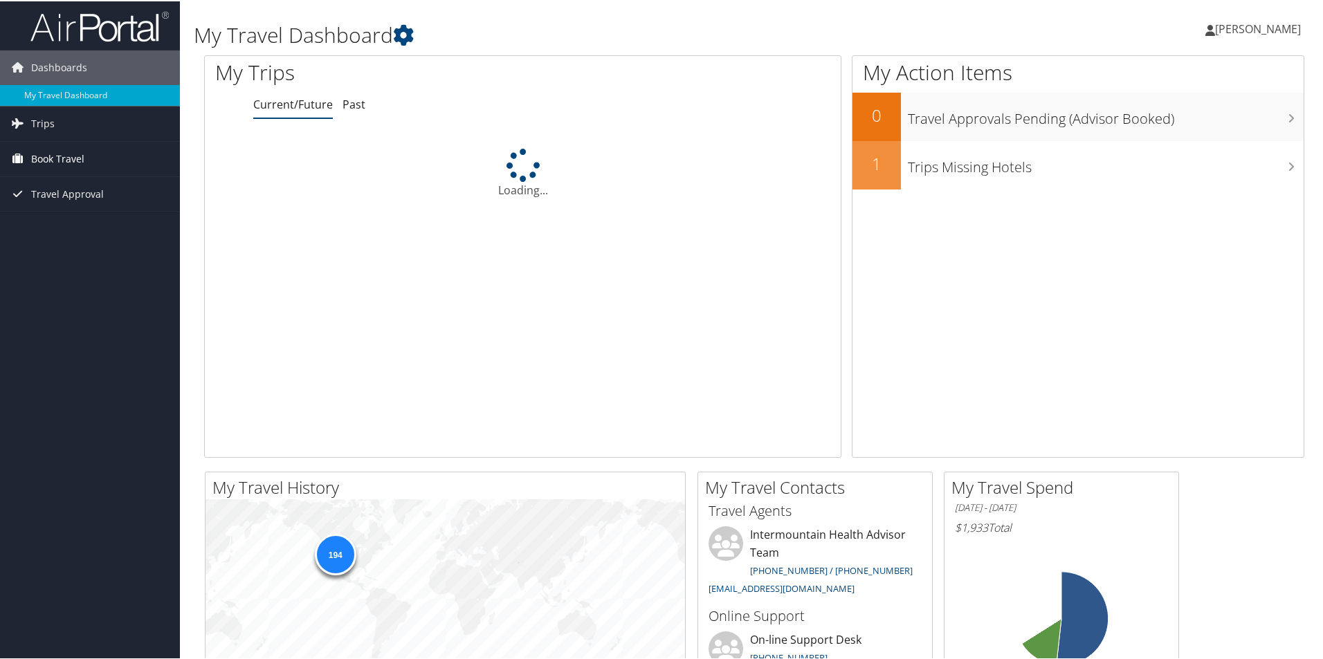
click at [50, 160] on span "Book Travel" at bounding box center [57, 157] width 53 height 35
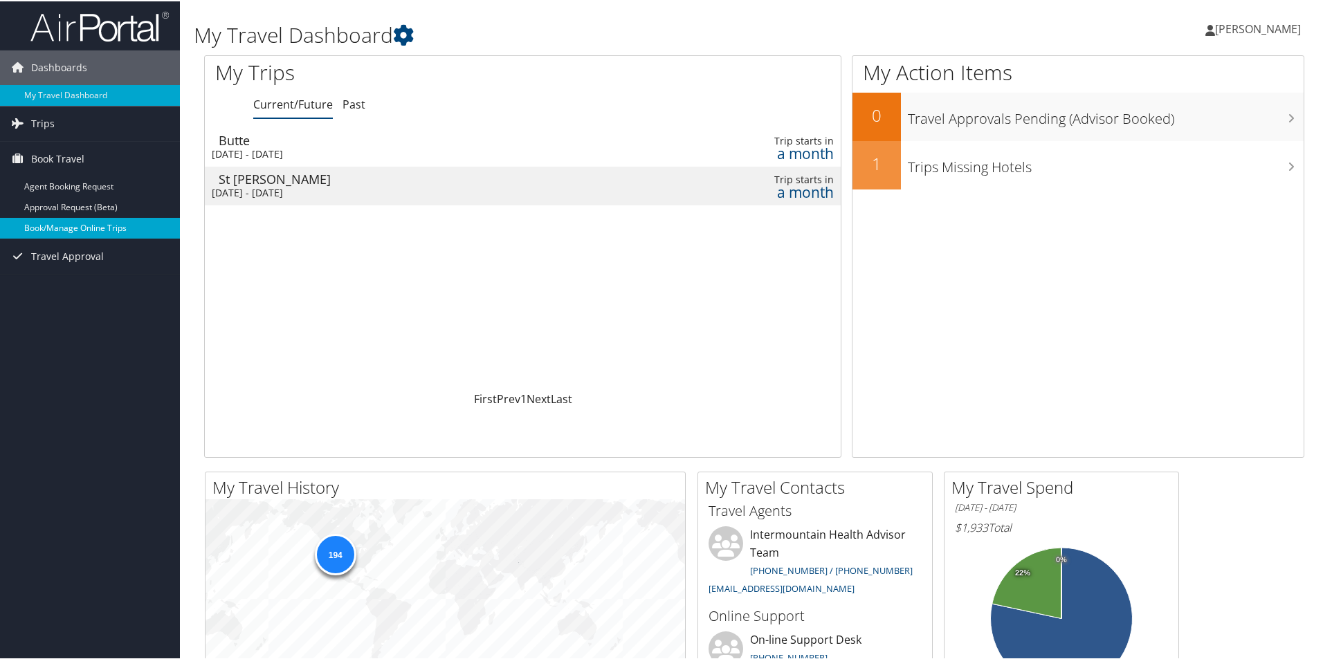
click at [46, 231] on link "Book/Manage Online Trips" at bounding box center [90, 227] width 180 height 21
click at [578, 158] on div "Mon 13 Oct 2025 - Tue 14 Oct 2025" at bounding box center [410, 153] width 396 height 12
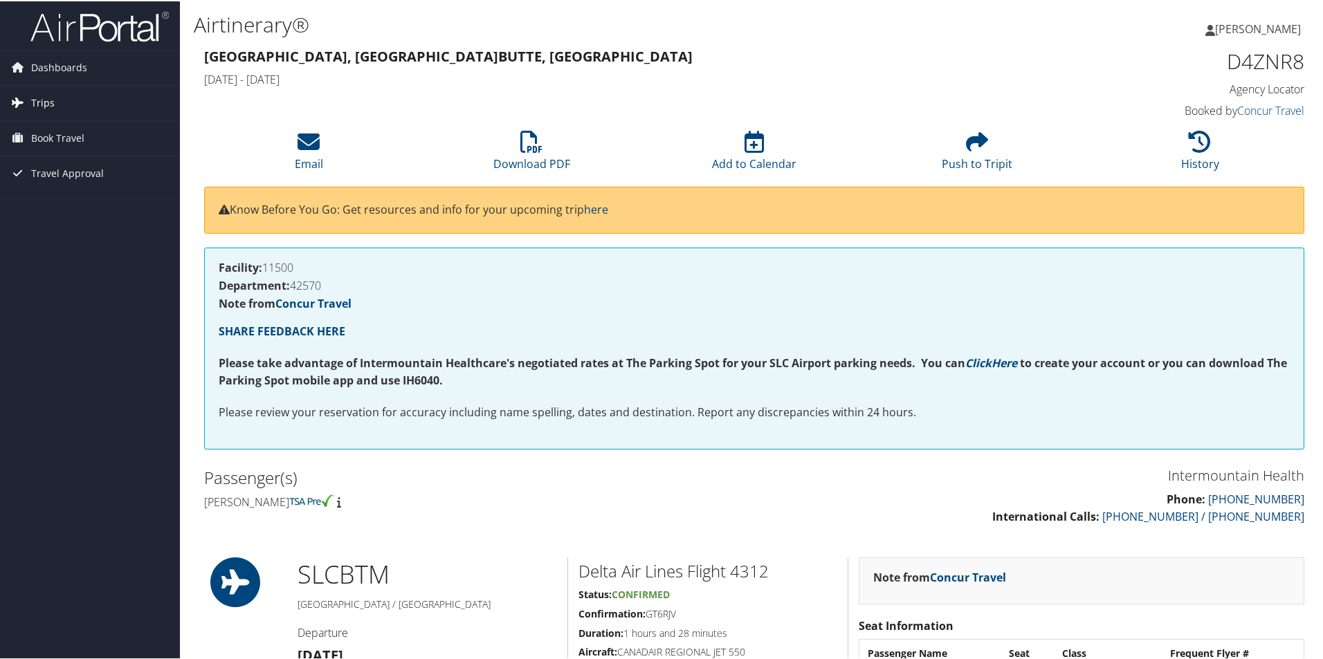
click at [84, 100] on link "Trips" at bounding box center [90, 101] width 180 height 35
click at [74, 132] on link "Current/Future Trips" at bounding box center [90, 129] width 180 height 21
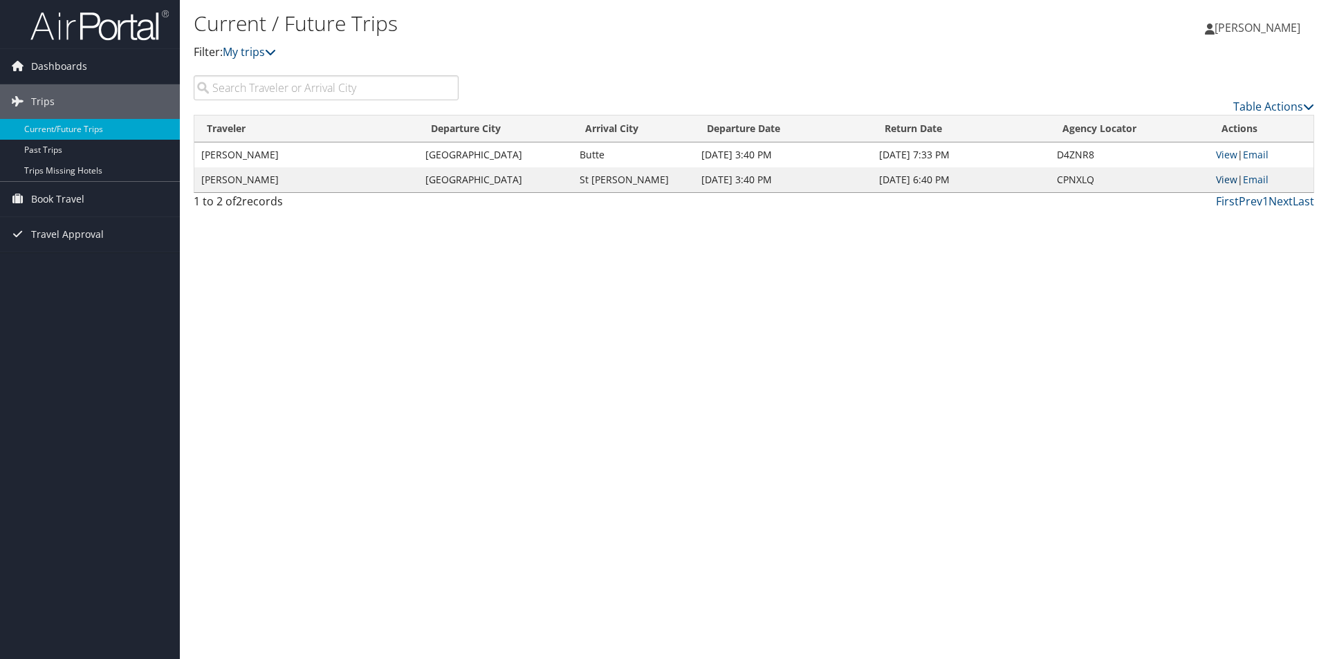
click at [1232, 179] on link "View" at bounding box center [1226, 179] width 21 height 13
